Goal: Check status: Check status

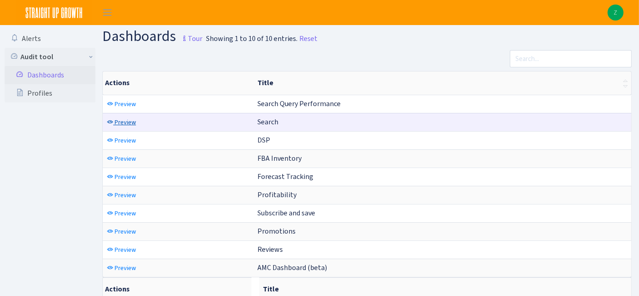
click at [126, 122] on span "Preview" at bounding box center [125, 122] width 21 height 9
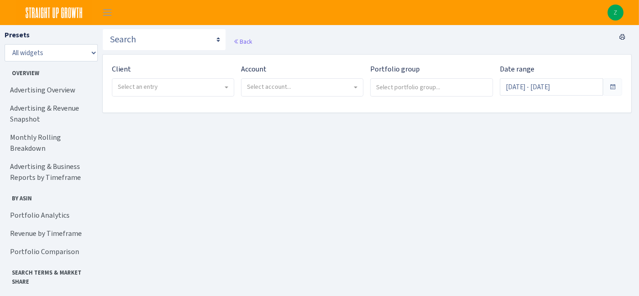
click at [169, 79] on span "Select an entry" at bounding box center [172, 87] width 121 height 17
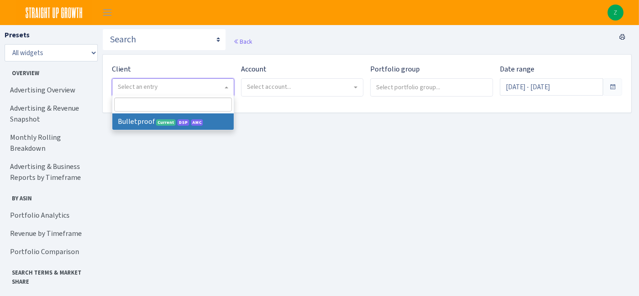
select select "409"
select select
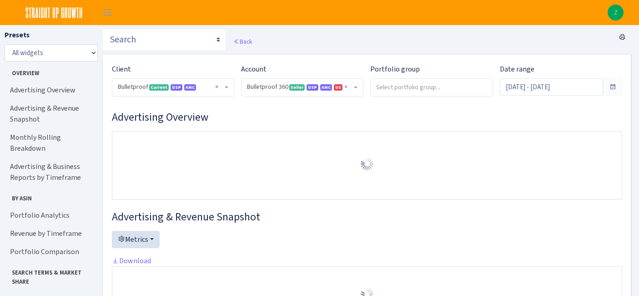
select select "3235730245795869"
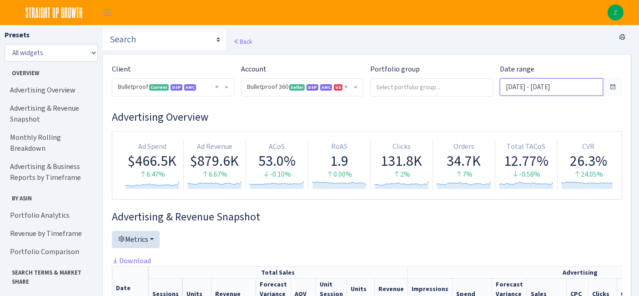
click at [545, 94] on input "Sep 8, 2025 - Oct 7, 2025" at bounding box center [551, 86] width 103 height 17
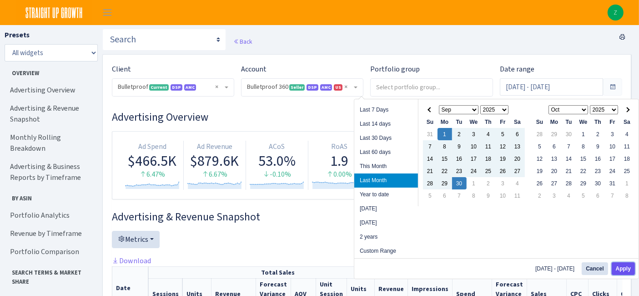
click at [626, 268] on button "Apply" at bounding box center [623, 268] width 23 height 13
type input "Sep 1, 2025 - Sep 30, 2025"
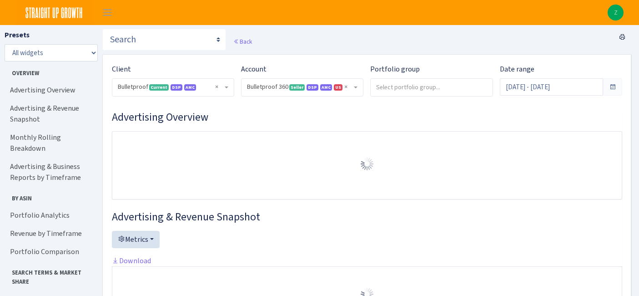
select select "3235730245795869"
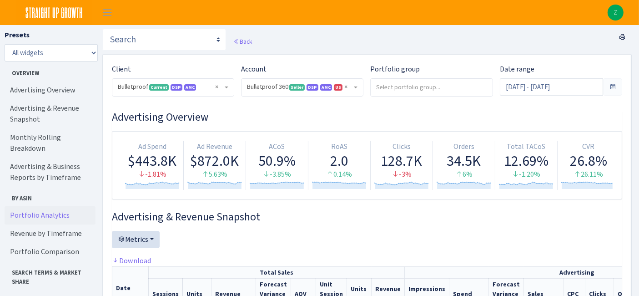
click at [50, 206] on link "Portfolio Analytics" at bounding box center [50, 215] width 91 height 18
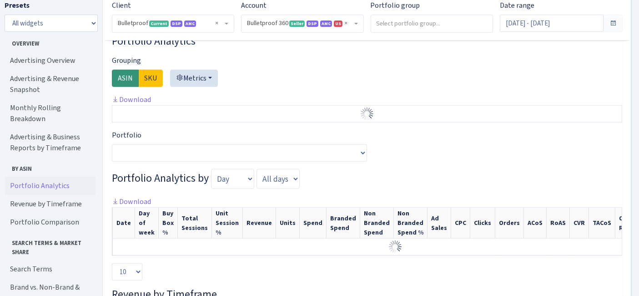
scroll to position [677, 0]
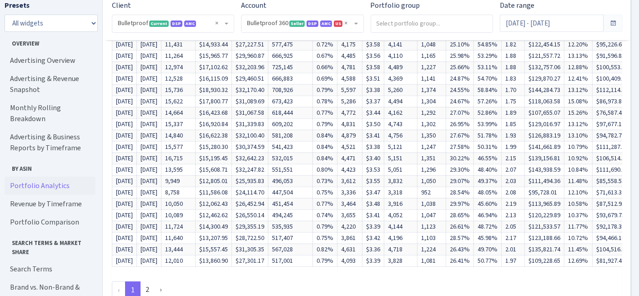
click at [45, 176] on link "Portfolio Analytics" at bounding box center [50, 185] width 91 height 18
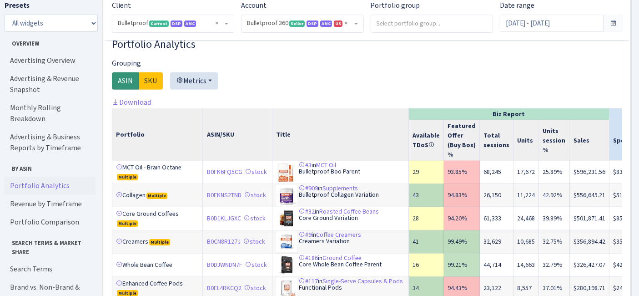
scroll to position [1146, 0]
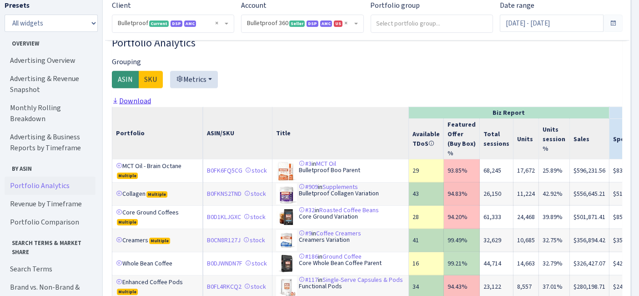
click at [144, 106] on link "Download" at bounding box center [131, 101] width 39 height 10
click at [526, 20] on input "Sep 1, 2025 - Sep 30, 2025" at bounding box center [551, 23] width 103 height 17
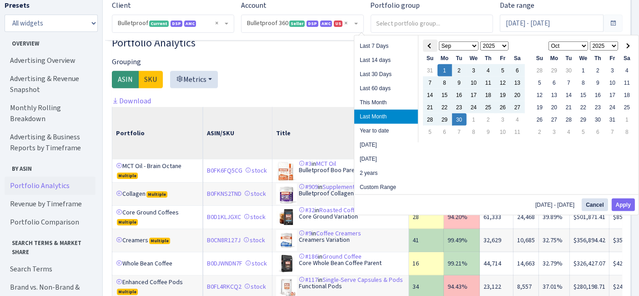
click at [434, 44] on th at bounding box center [430, 46] width 15 height 12
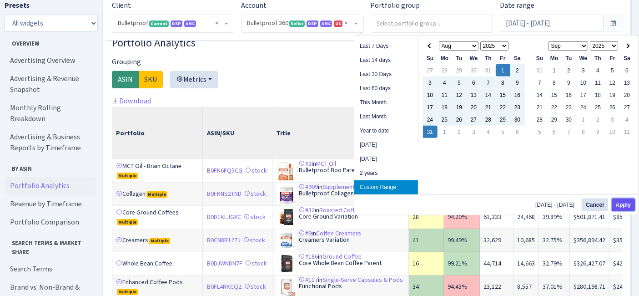
click at [630, 206] on button "Apply" at bounding box center [623, 204] width 23 height 13
type input "[DATE] - [DATE]"
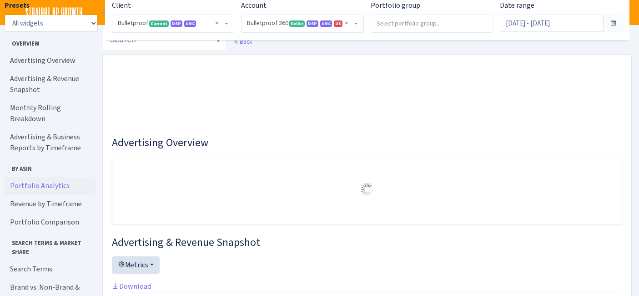
select select "3235730245795869"
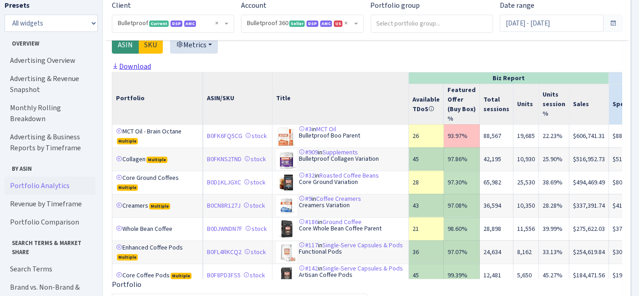
click at [135, 71] on link "Download" at bounding box center [131, 66] width 39 height 10
